Goal: Task Accomplishment & Management: Manage account settings

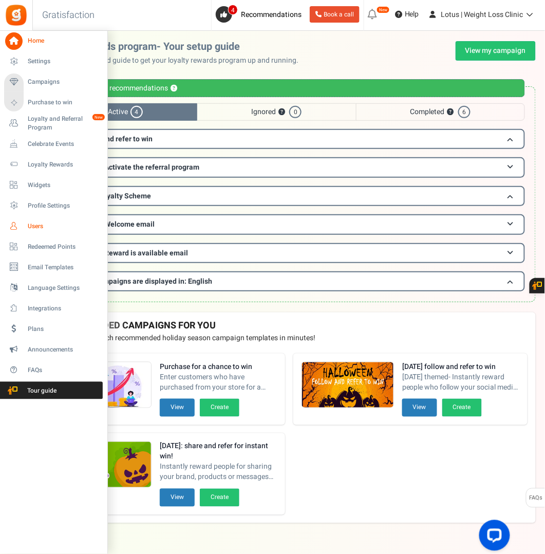
click at [40, 226] on span "Users" at bounding box center [64, 226] width 72 height 9
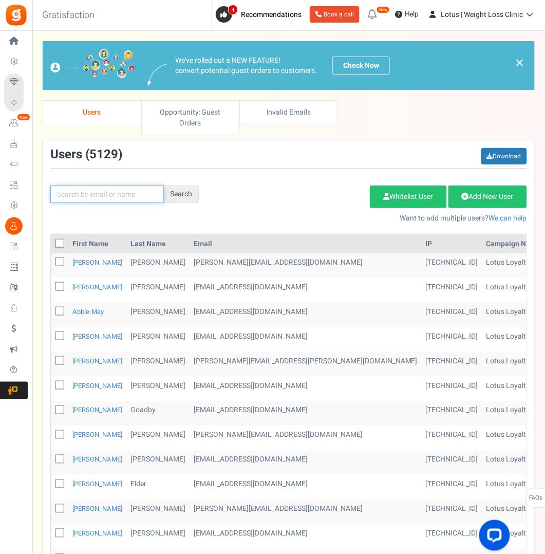
click at [85, 192] on input "text" at bounding box center [107, 194] width 114 height 17
paste input "[EMAIL_ADDRESS][DOMAIN_NAME]"
type input "[EMAIL_ADDRESS][DOMAIN_NAME]"
click at [184, 190] on div "Search" at bounding box center [181, 194] width 35 height 17
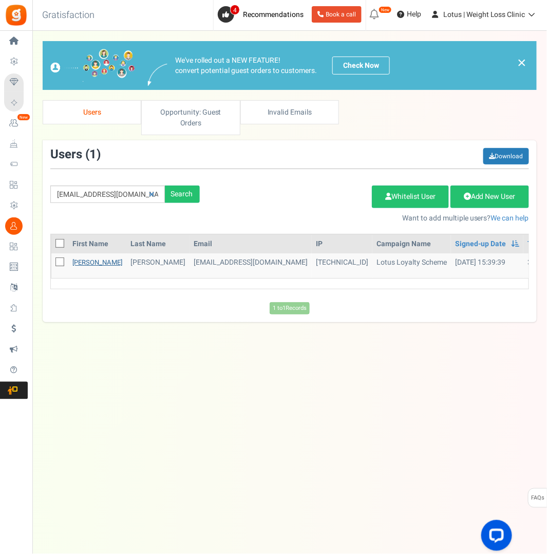
click at [73, 262] on link "[PERSON_NAME]" at bounding box center [97, 263] width 50 height 10
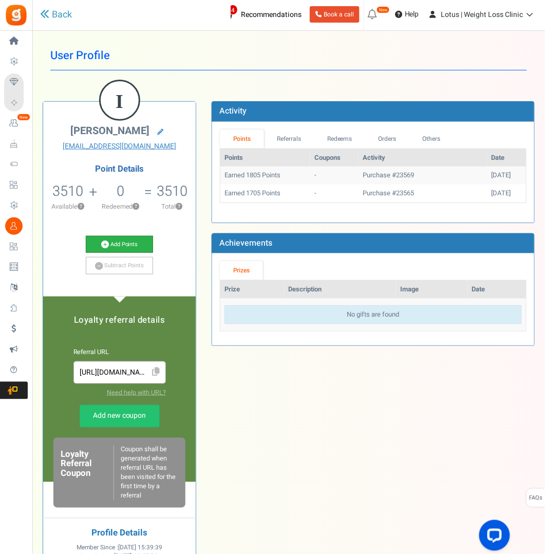
click at [127, 243] on link "Add Points" at bounding box center [119, 244] width 67 height 17
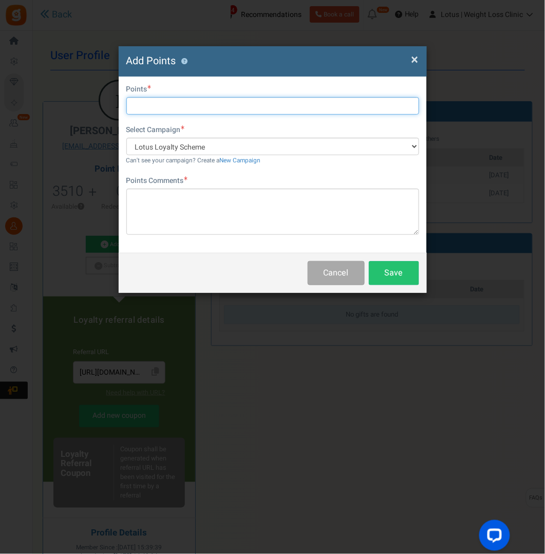
click at [149, 106] on input "text" at bounding box center [272, 105] width 293 height 17
type input "2000"
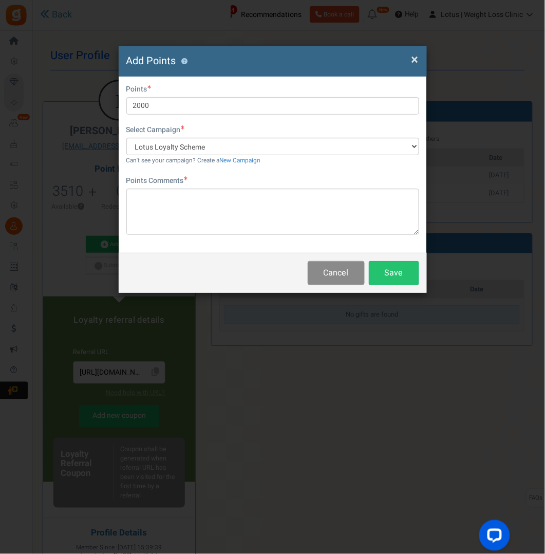
click at [345, 265] on button "Cancel" at bounding box center [336, 273] width 57 height 24
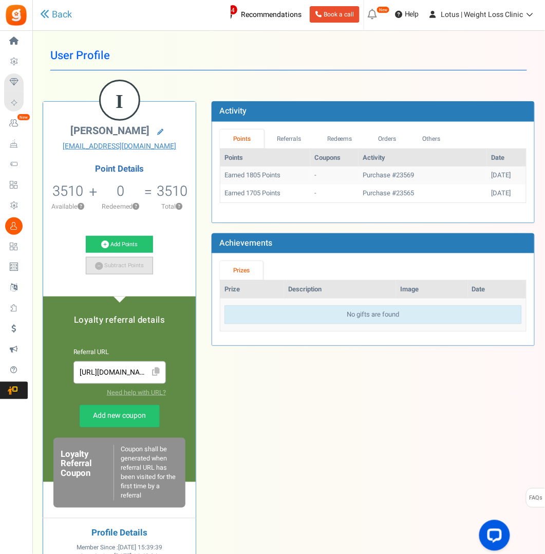
click at [128, 263] on link "Subtract Points" at bounding box center [119, 265] width 67 height 17
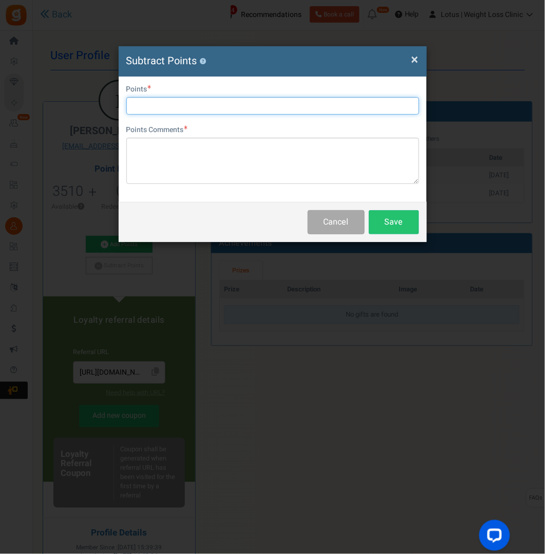
click at [162, 106] on input "text" at bounding box center [272, 105] width 293 height 17
type input "1510"
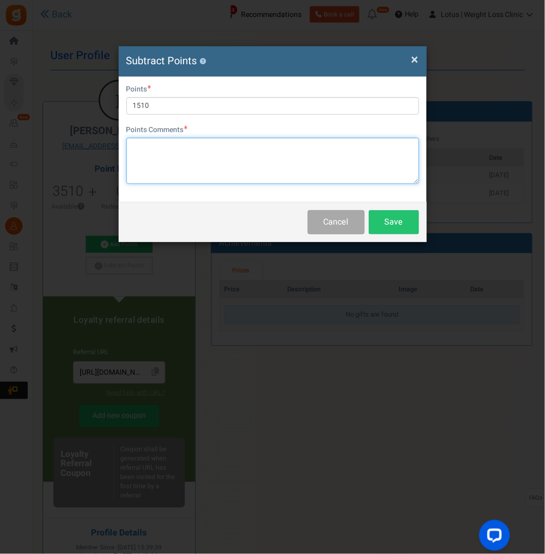
click at [164, 147] on textarea at bounding box center [272, 161] width 293 height 46
type textarea "correction following refund - to leave £20 compensation"
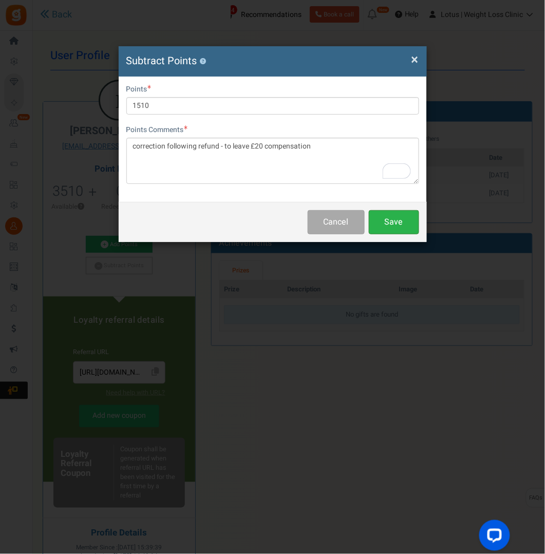
click at [395, 217] on button "Save" at bounding box center [394, 222] width 50 height 24
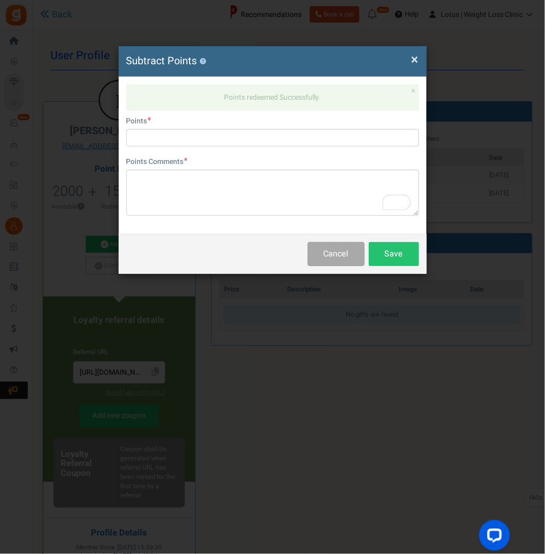
click at [412, 58] on span "×" at bounding box center [415, 60] width 7 height 20
